Goal: Transaction & Acquisition: Purchase product/service

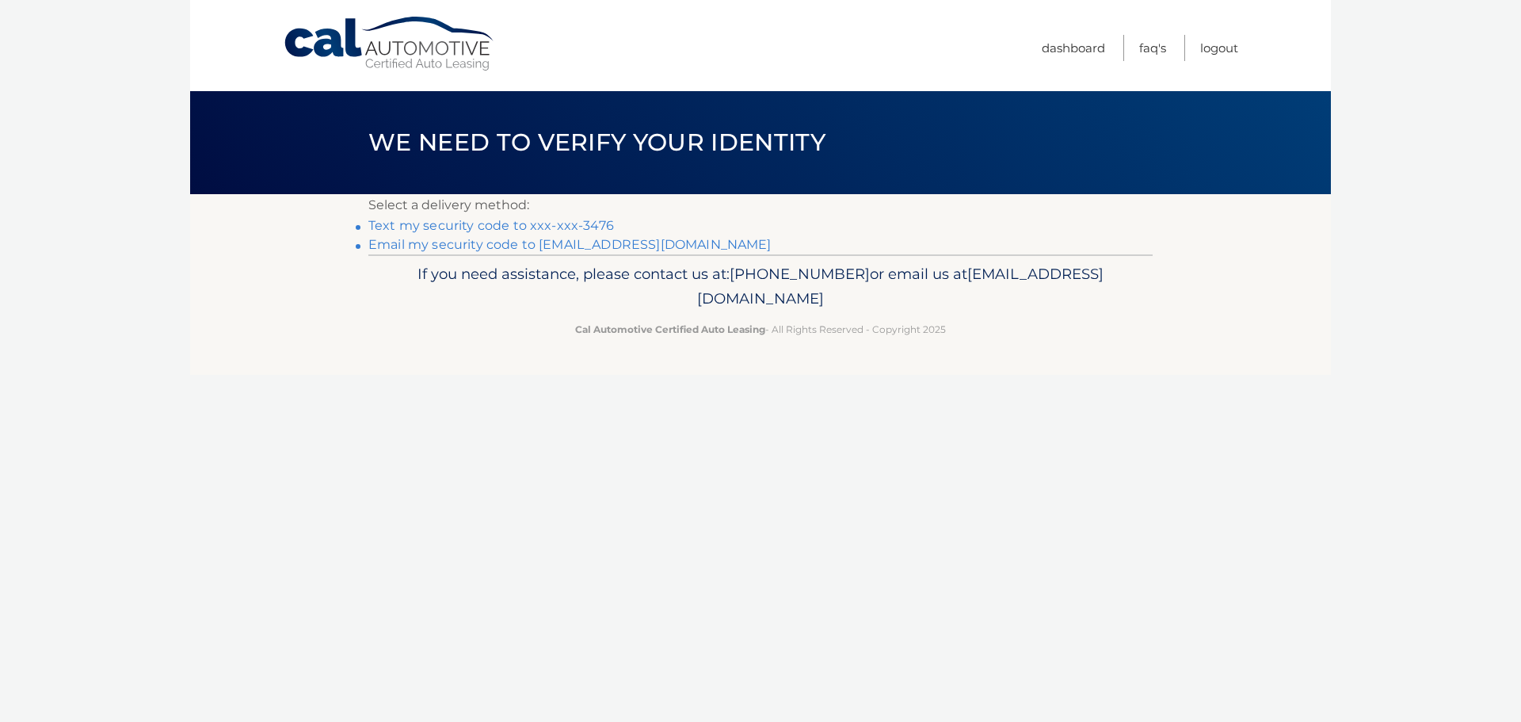
click at [539, 243] on link "Email my security code to d***@revolutionnjhomes.com" at bounding box center [569, 244] width 403 height 15
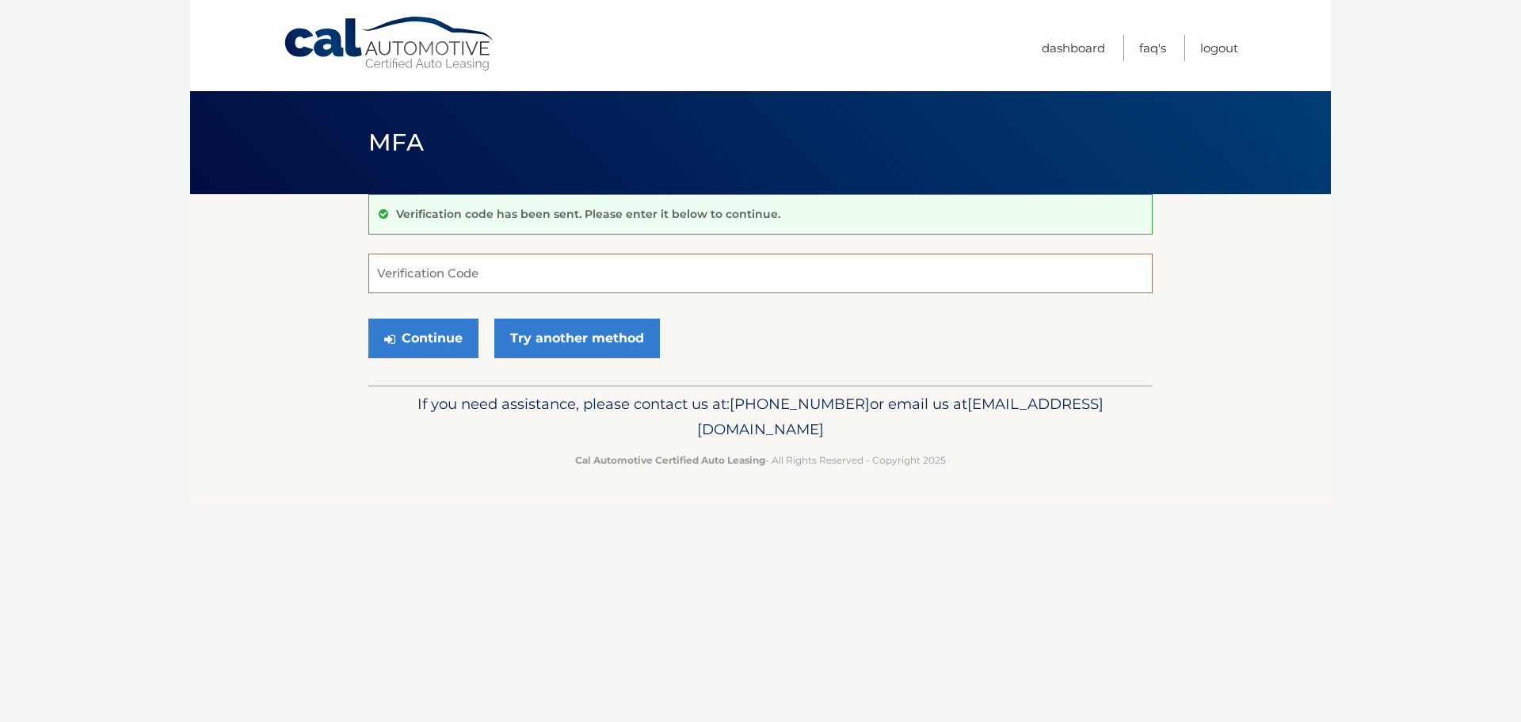
click at [496, 272] on input "Verification Code" at bounding box center [760, 273] width 784 height 40
click at [422, 277] on input "Verification Code" at bounding box center [760, 273] width 784 height 40
paste input "714324"
click at [415, 341] on button "Continue" at bounding box center [423, 338] width 110 height 40
click at [451, 283] on input "714324" at bounding box center [760, 273] width 784 height 40
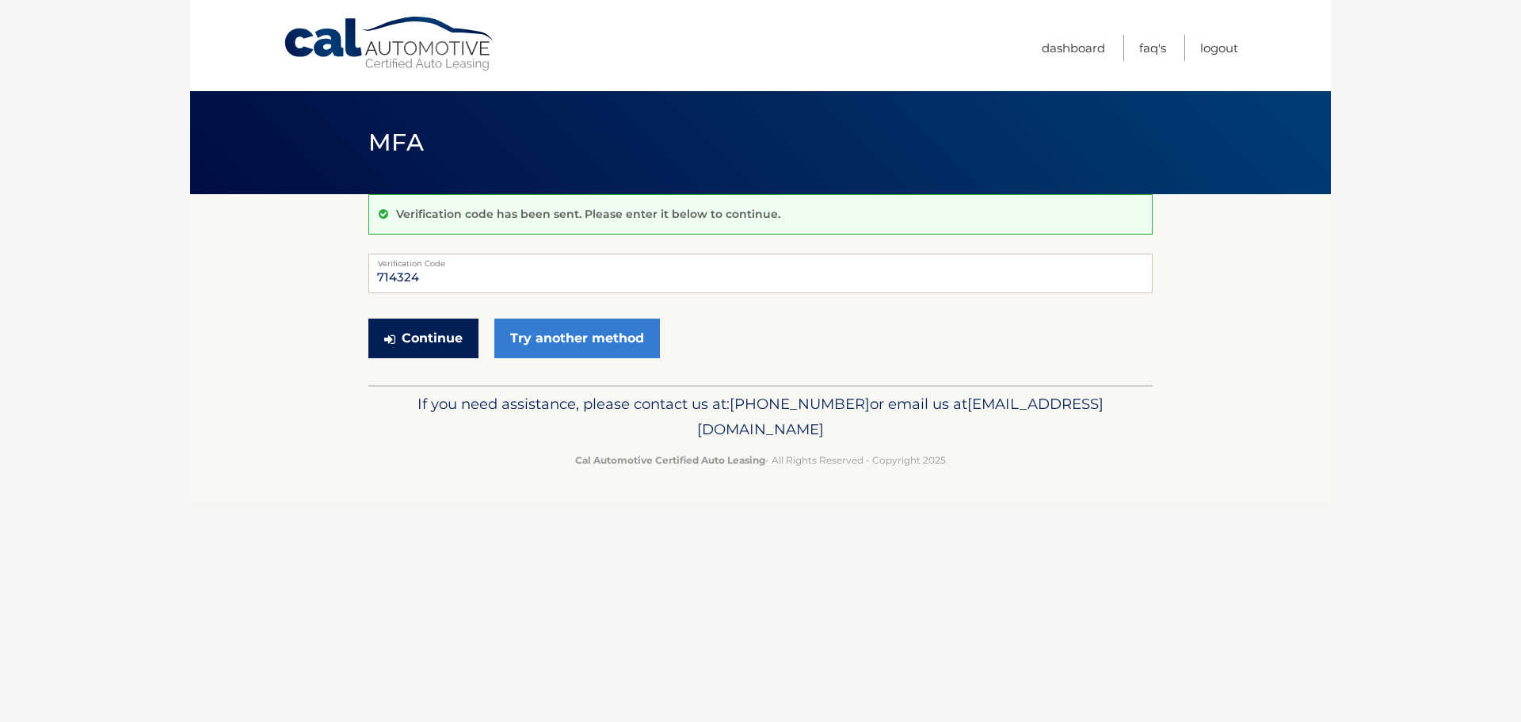
click at [427, 330] on button "Continue" at bounding box center [423, 338] width 110 height 40
click at [425, 329] on button "Continue" at bounding box center [423, 338] width 110 height 40
click at [440, 281] on input "714324" at bounding box center [760, 273] width 784 height 40
click at [425, 337] on button "Continue" at bounding box center [423, 338] width 110 height 40
type input "7"
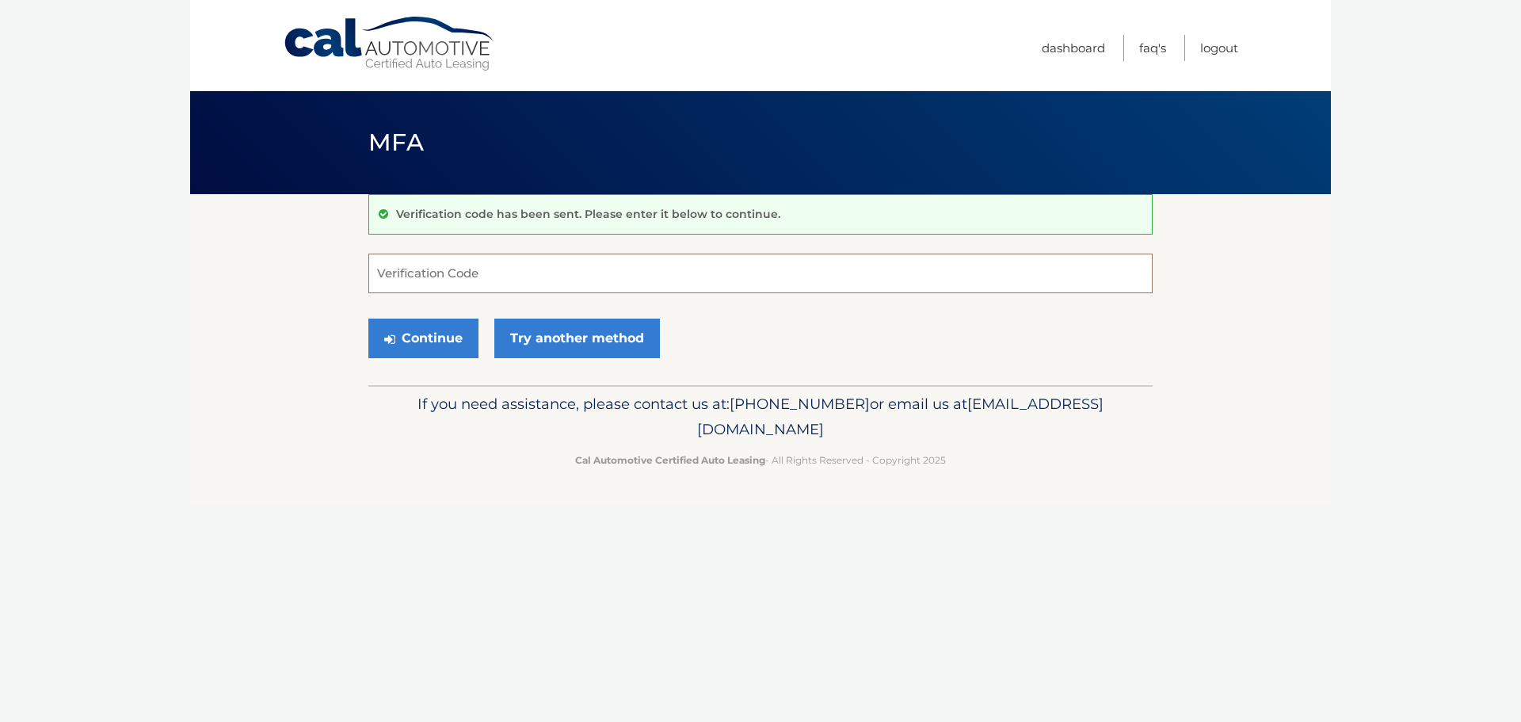
click at [418, 279] on input "Verification Code" at bounding box center [760, 273] width 784 height 40
paste input "714324"
click at [422, 339] on button "Continue" at bounding box center [423, 338] width 110 height 40
type input "714324"
click at [433, 334] on button "Continue" at bounding box center [423, 338] width 110 height 40
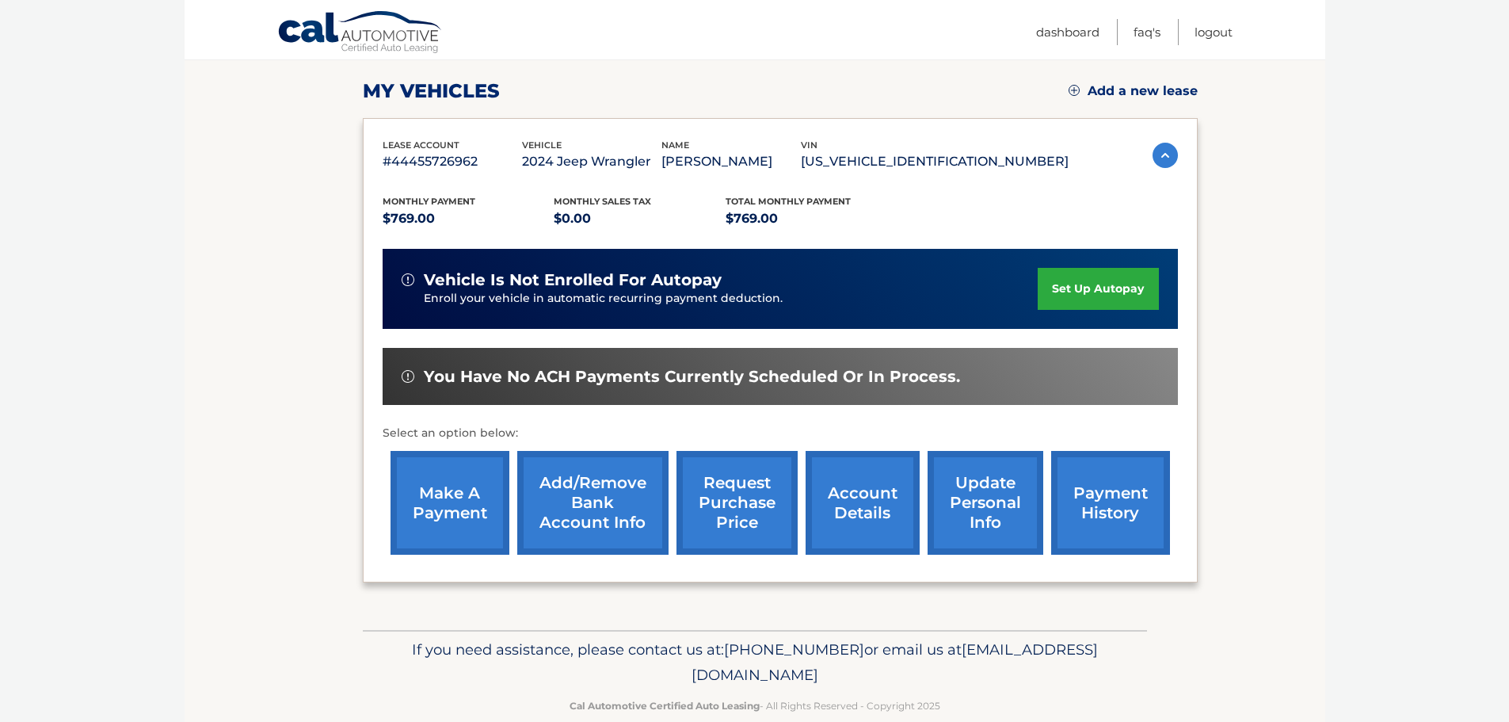
scroll to position [238, 0]
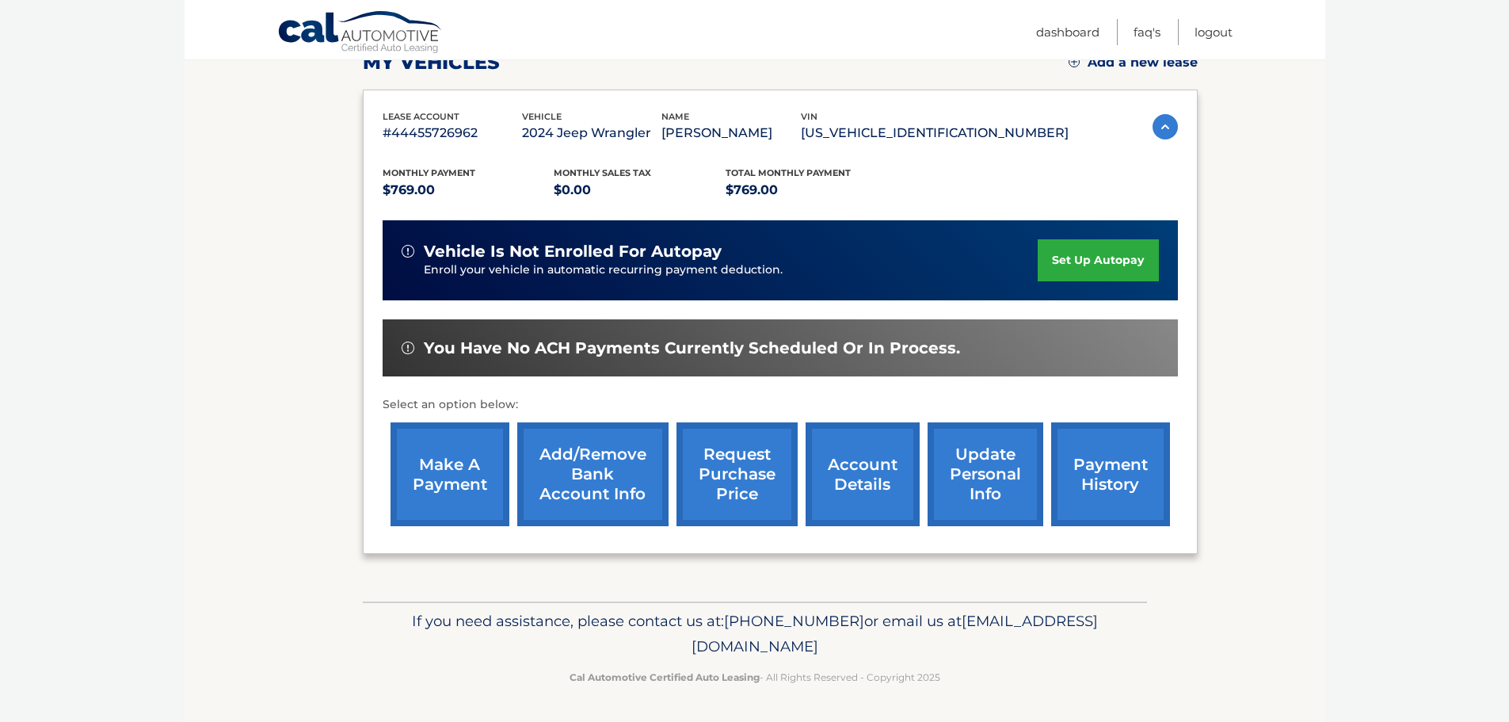
click at [1096, 445] on link "payment history" at bounding box center [1110, 474] width 119 height 104
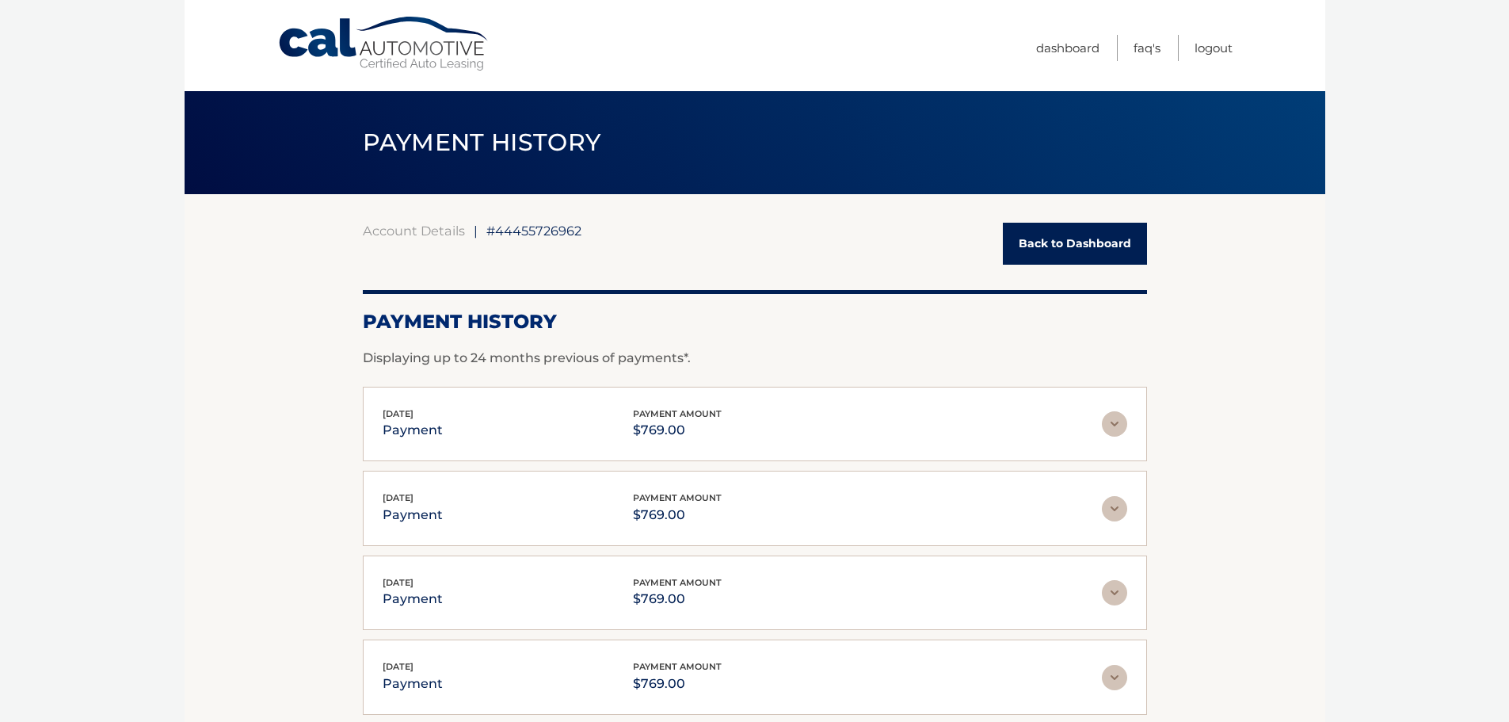
click at [1037, 231] on link "Back to Dashboard" at bounding box center [1075, 244] width 144 height 42
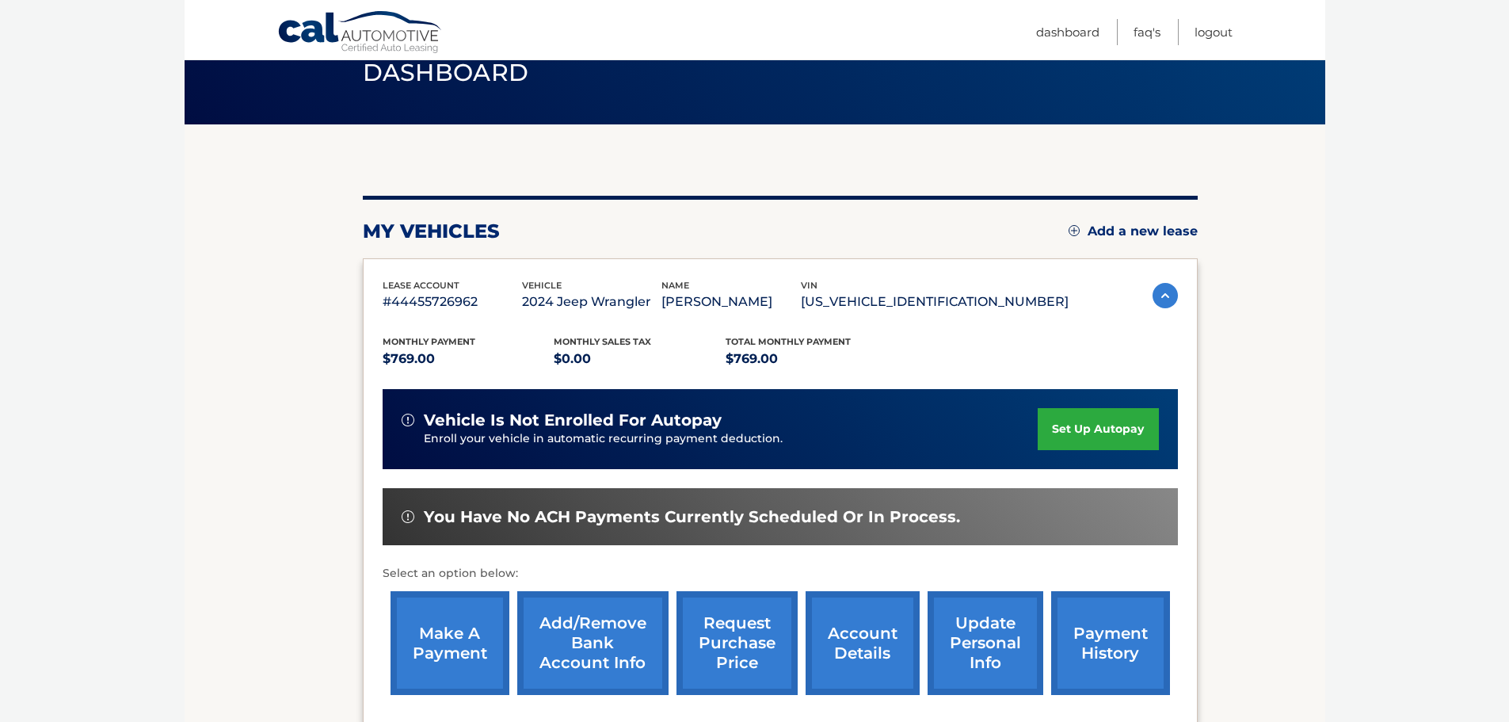
scroll to position [158, 0]
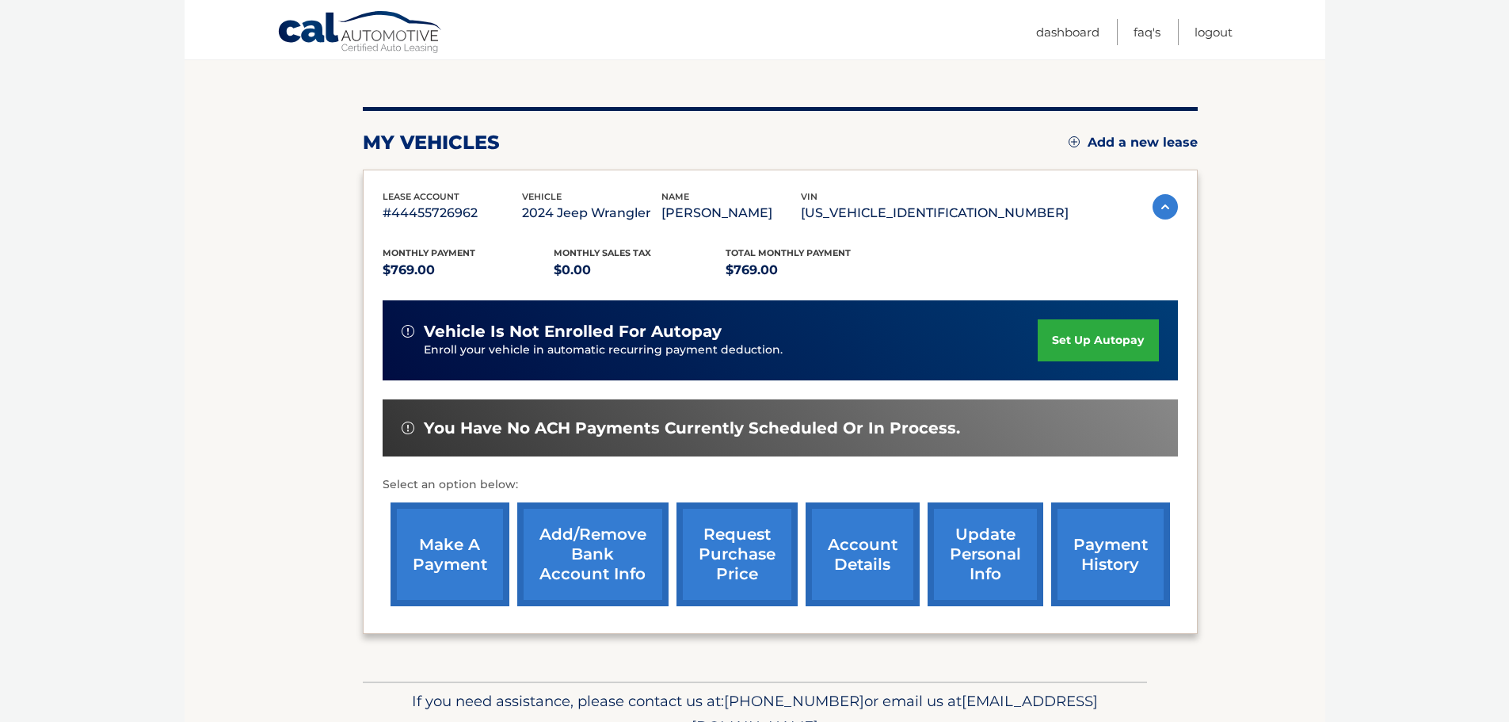
click at [857, 528] on link "account details" at bounding box center [863, 554] width 114 height 104
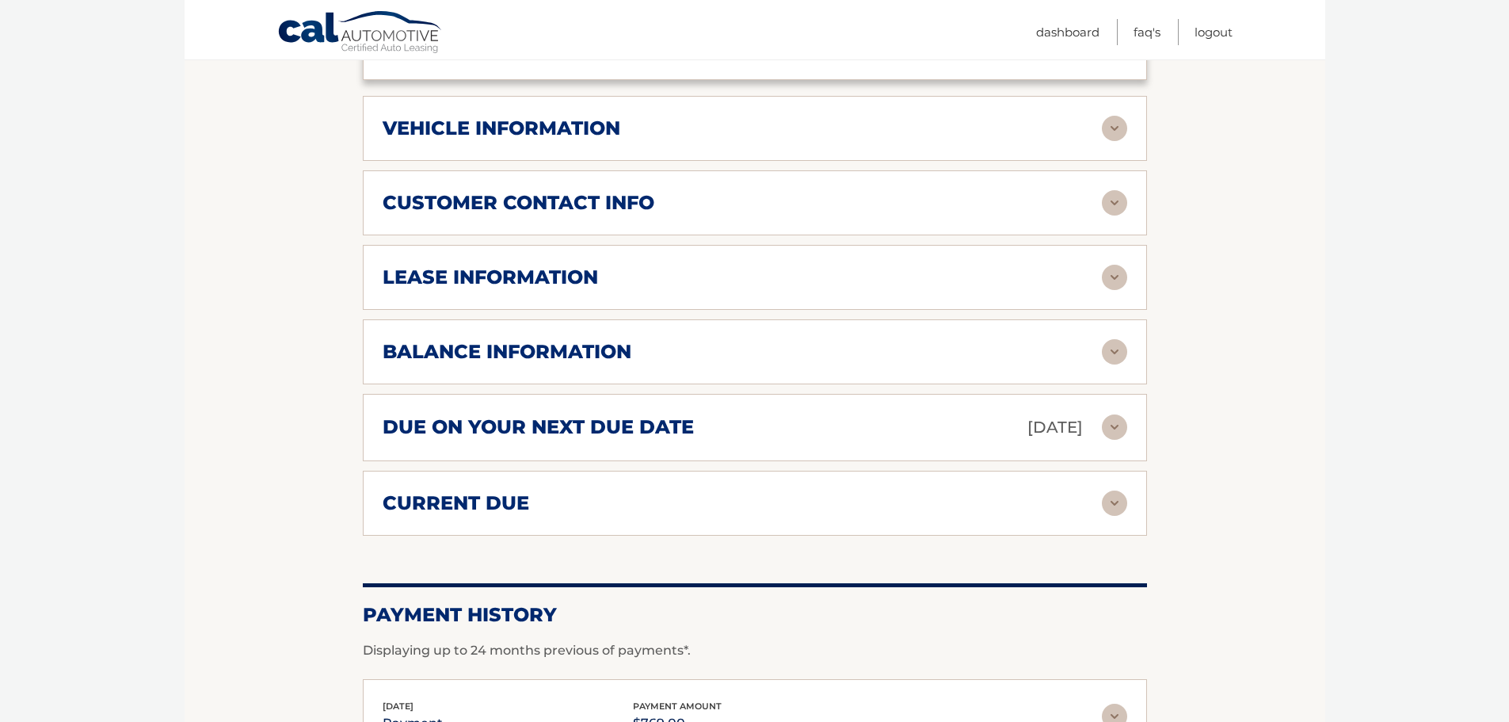
scroll to position [792, 0]
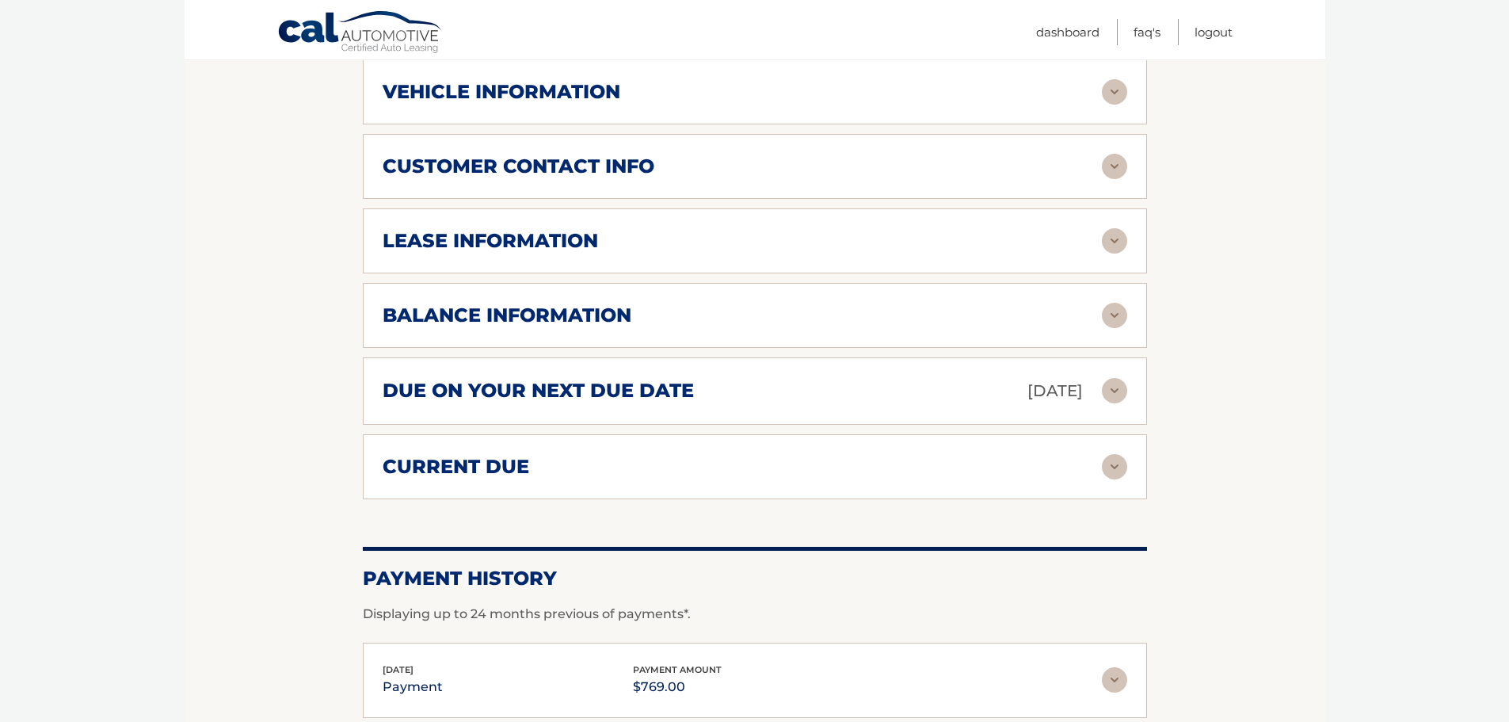
click at [812, 303] on div "balance information" at bounding box center [742, 315] width 719 height 24
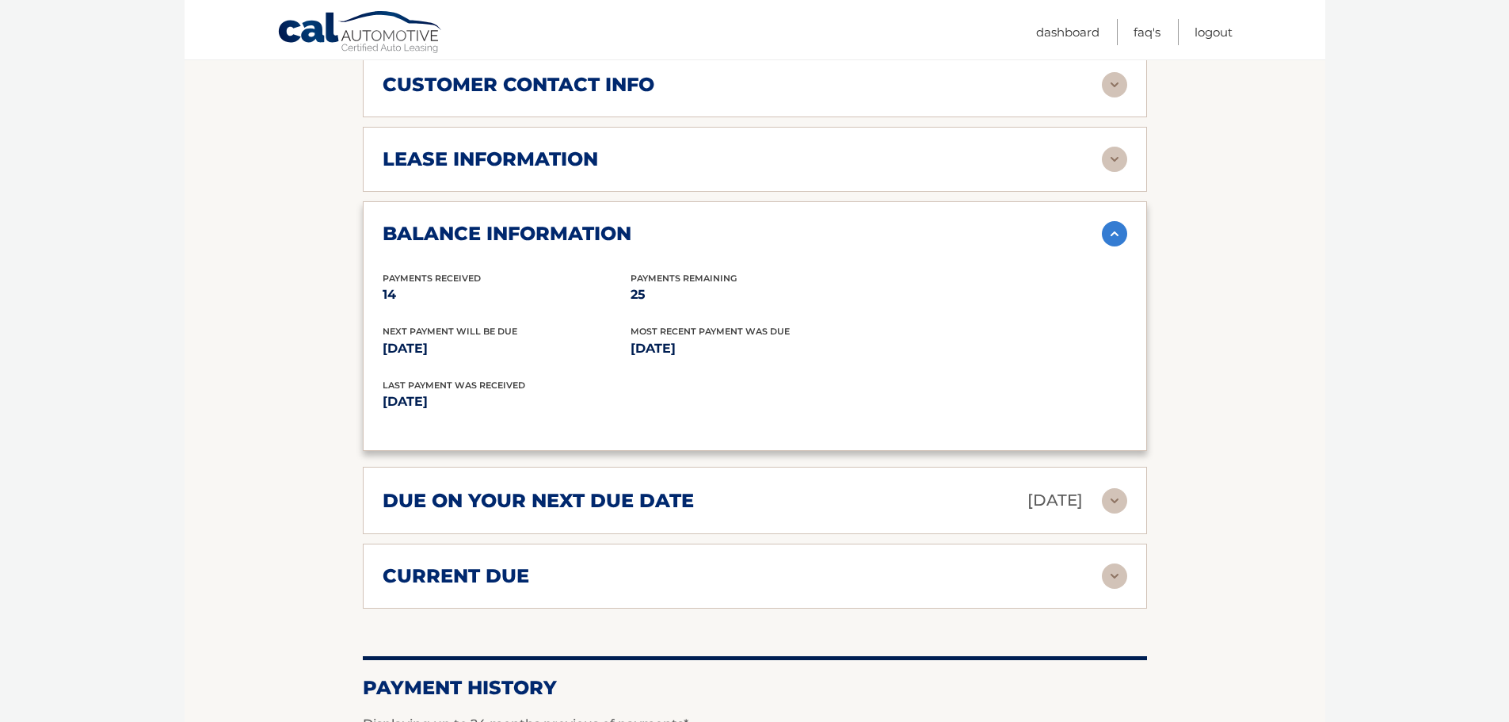
scroll to position [951, 0]
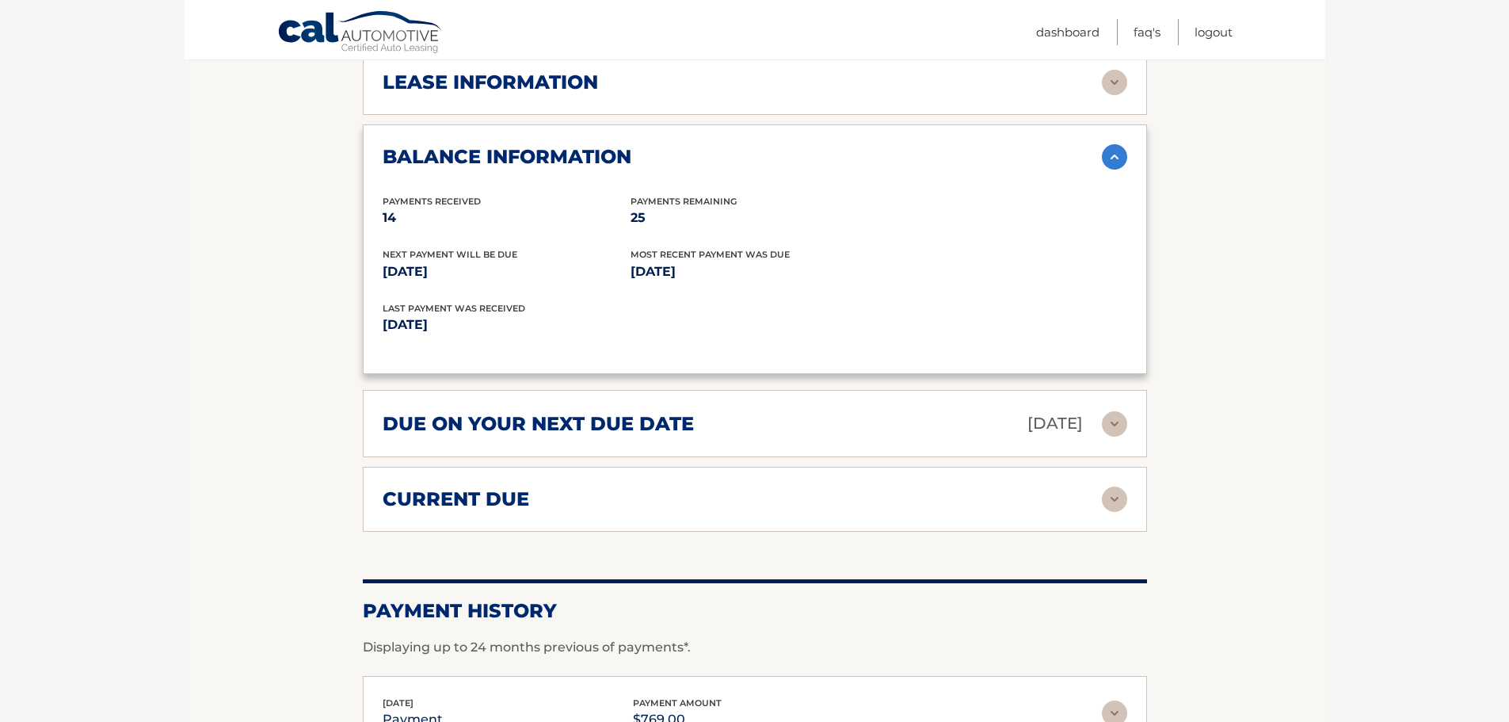
click at [729, 487] on div "current due" at bounding box center [742, 499] width 719 height 24
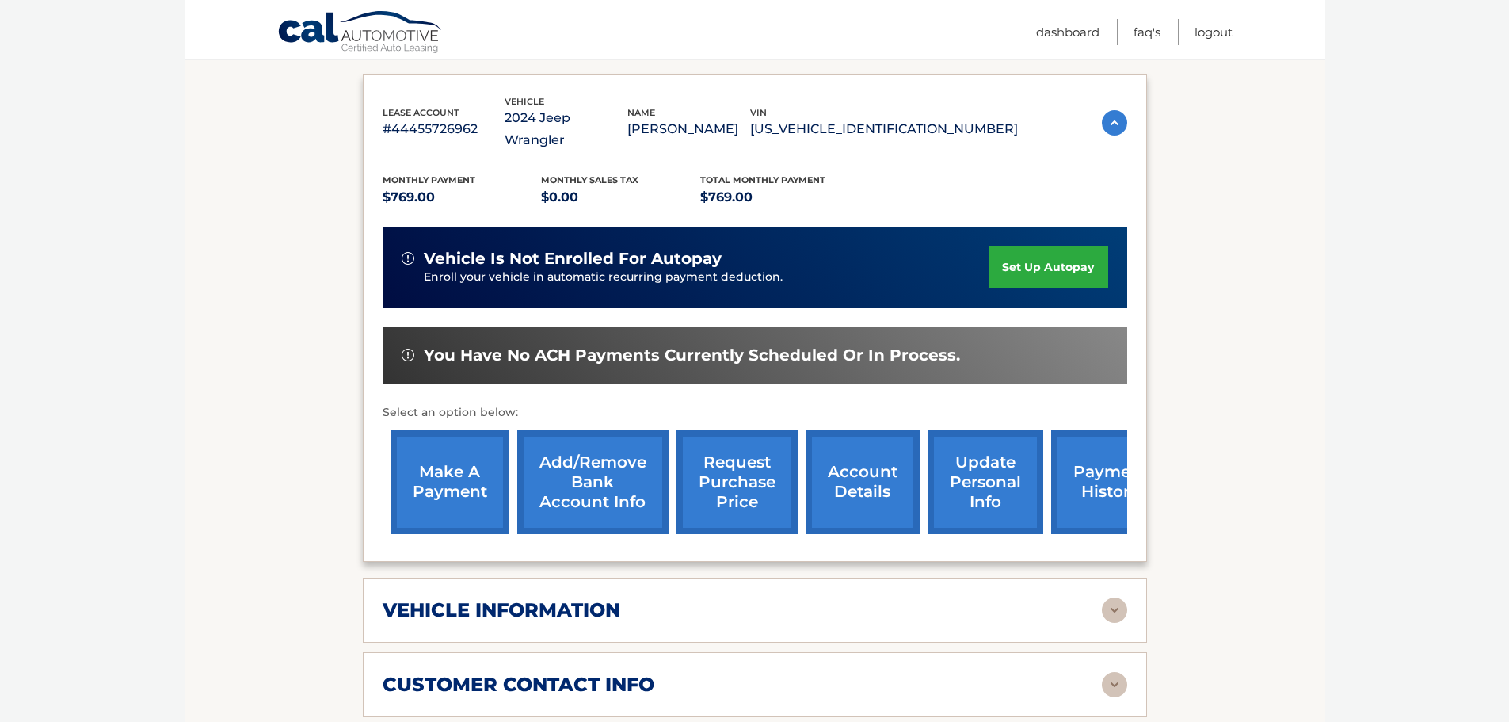
scroll to position [158, 0]
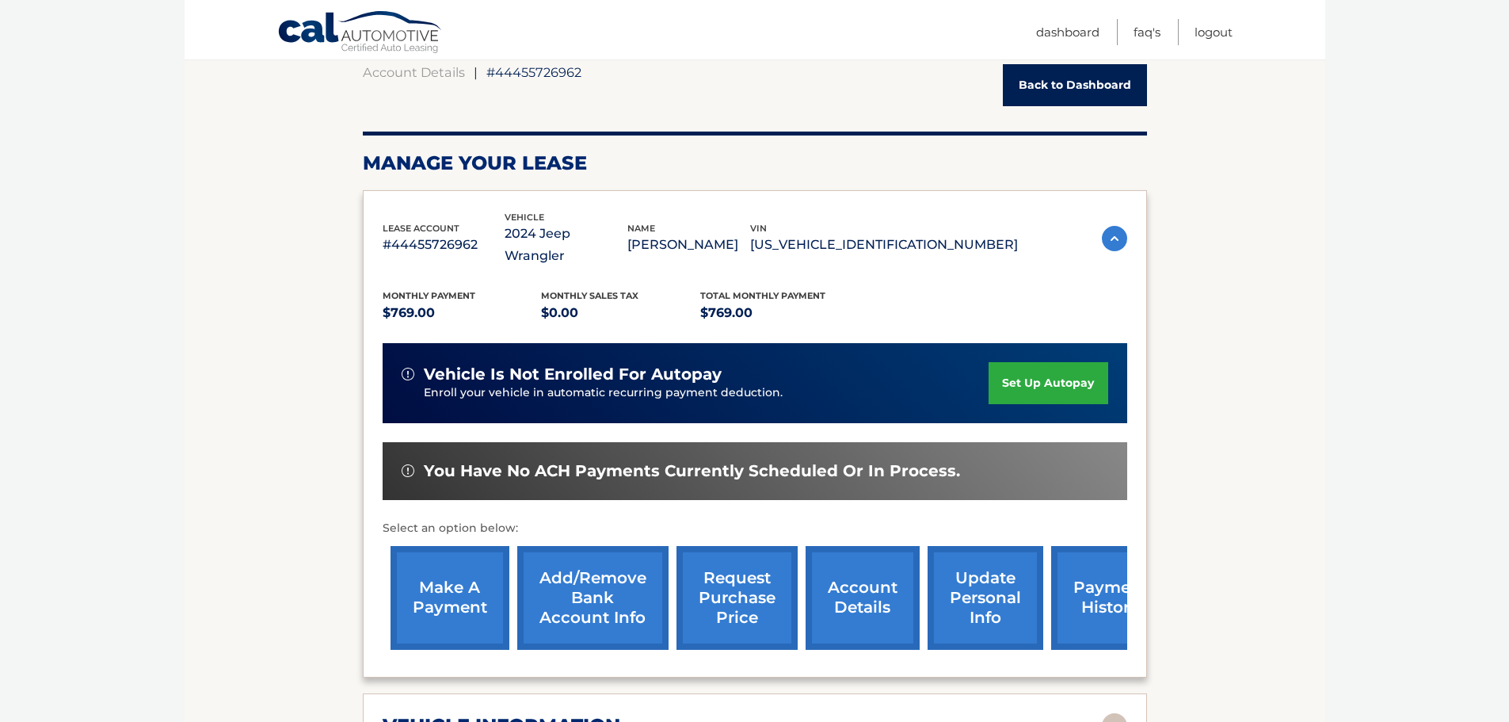
click at [472, 562] on link "make a payment" at bounding box center [450, 598] width 119 height 104
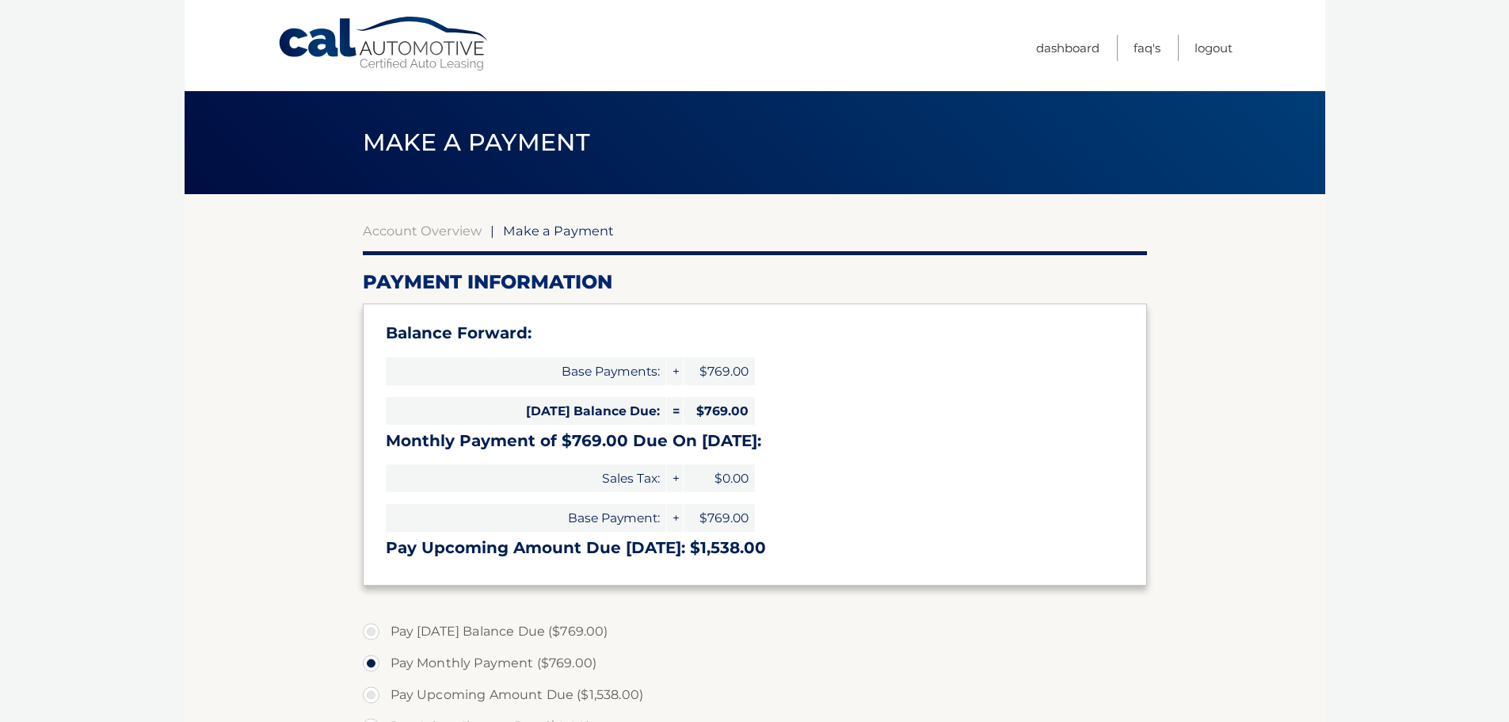
select select "N2E2ZTAxOWMtOTZmMC00ODRlLTllOGYtNGMxMmJhZDdmY2M4"
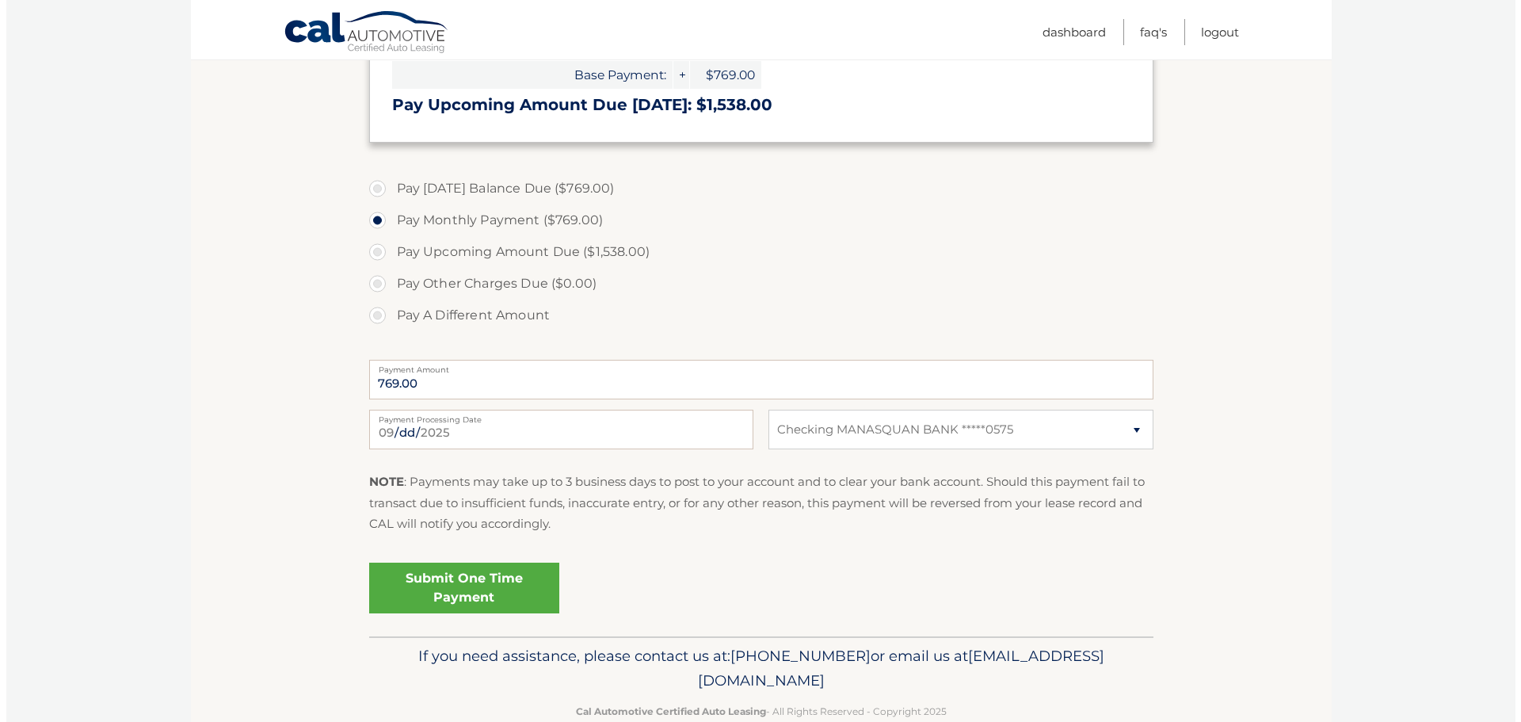
scroll to position [475, 0]
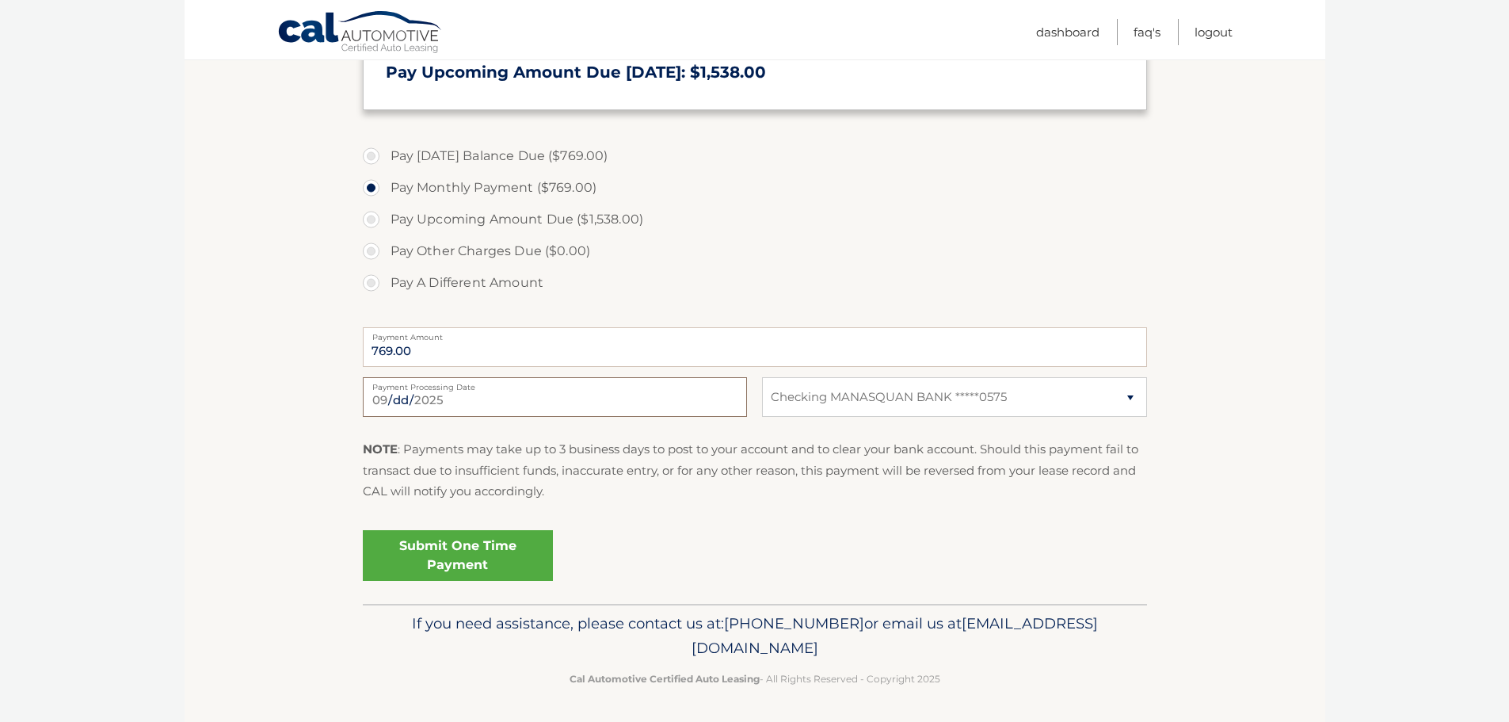
click at [467, 393] on input "[DATE]" at bounding box center [555, 397] width 384 height 40
type input "[DATE]"
click at [488, 553] on link "Submit One Time Payment" at bounding box center [458, 555] width 190 height 51
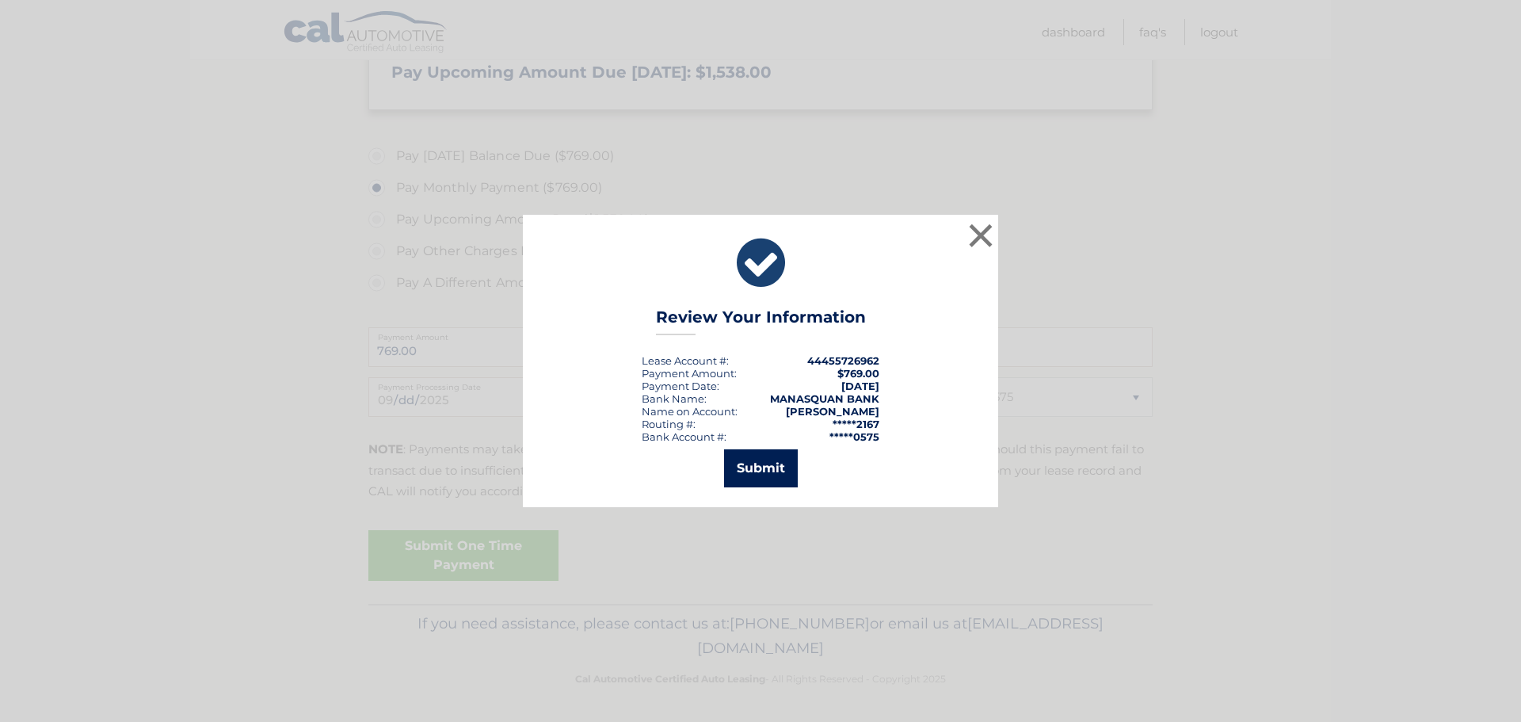
click at [762, 465] on button "Submit" at bounding box center [761, 468] width 74 height 38
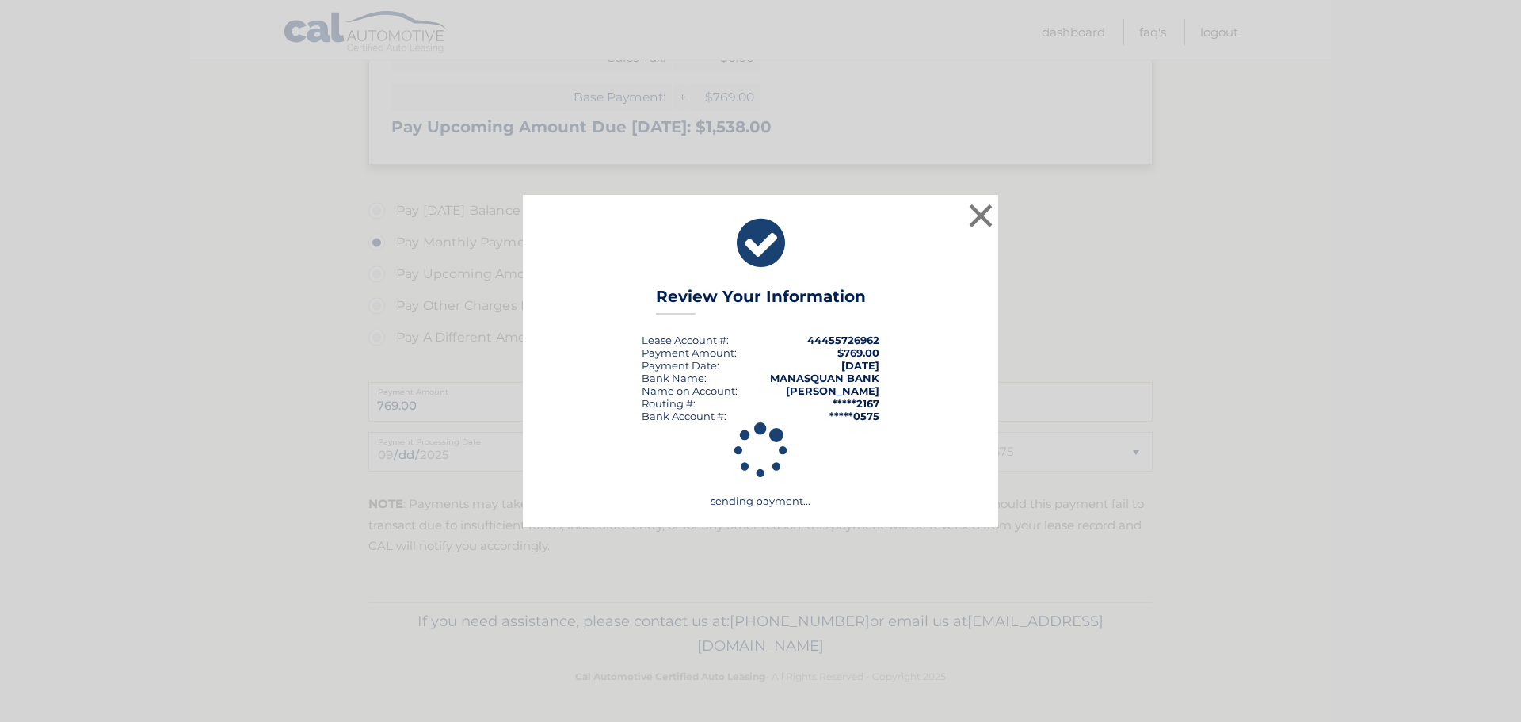
scroll to position [421, 0]
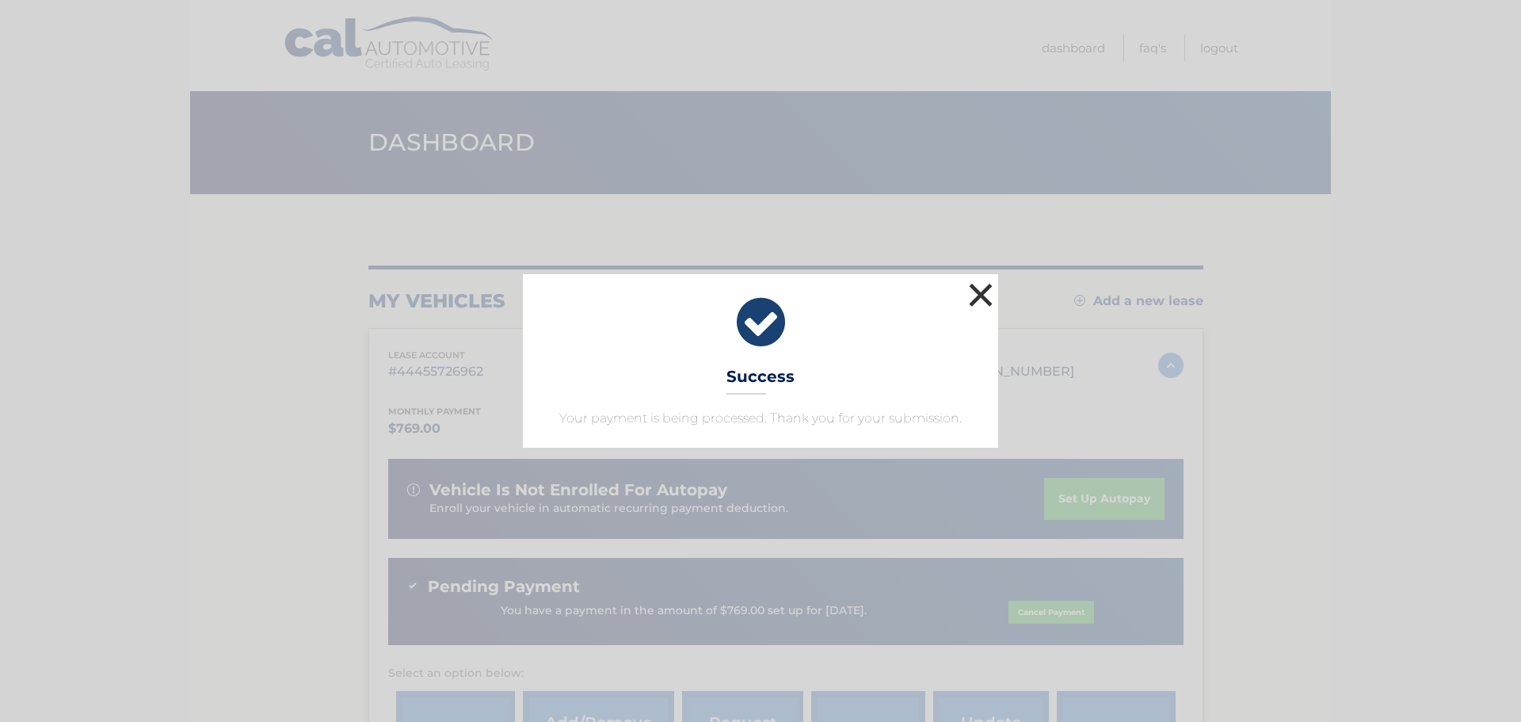
click at [981, 299] on button "×" at bounding box center [981, 295] width 32 height 32
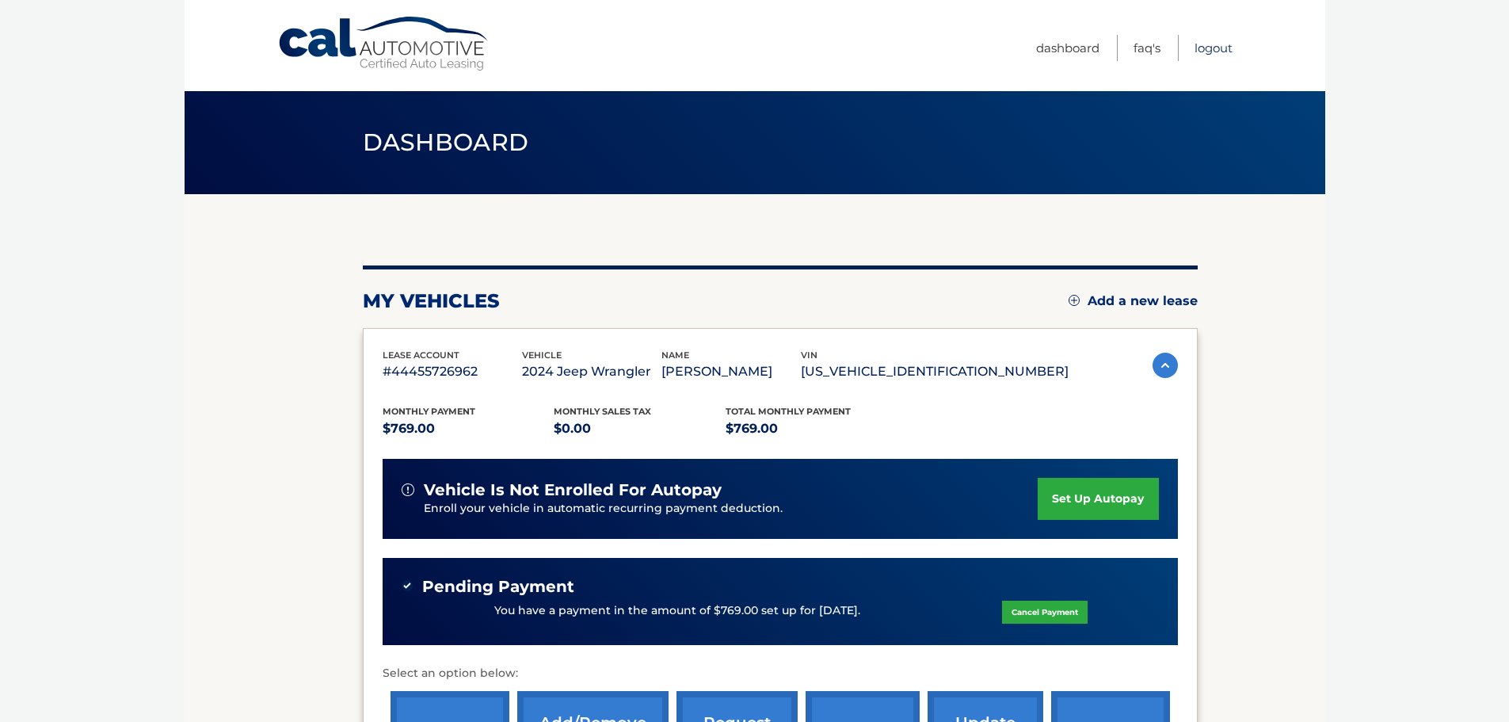
click at [1214, 47] on link "Logout" at bounding box center [1214, 48] width 38 height 26
